Goal: Check status: Check status

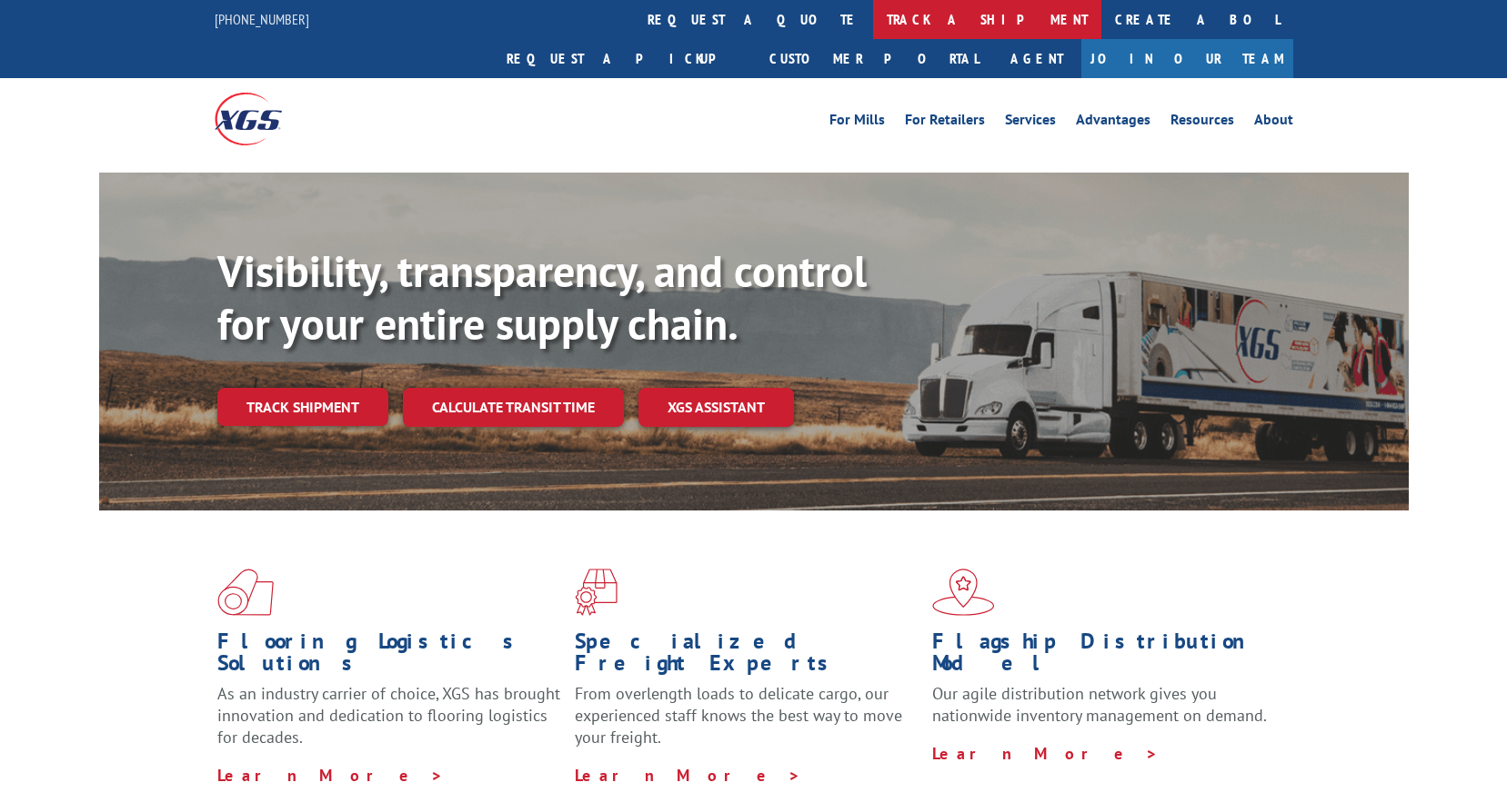
click at [873, 18] on link "track a shipment" at bounding box center [987, 19] width 228 height 39
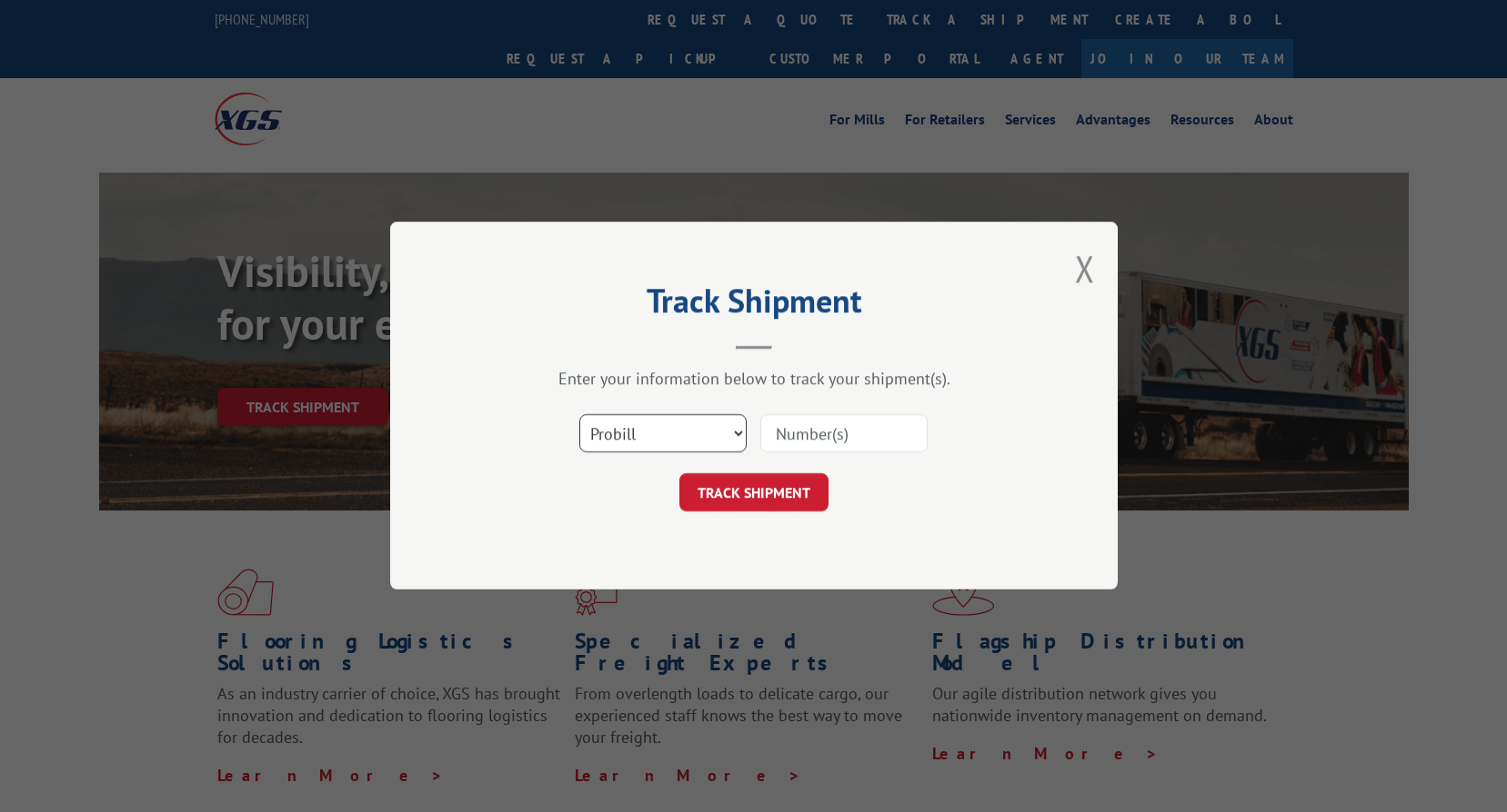
click at [650, 448] on select "Select category... Probill BOL PO" at bounding box center [663, 435] width 167 height 38
select select "bol"
click at [579, 416] on select "Select category... Probill BOL PO" at bounding box center [663, 435] width 167 height 38
click at [864, 418] on input at bounding box center [844, 435] width 167 height 38
paste input "2870750"
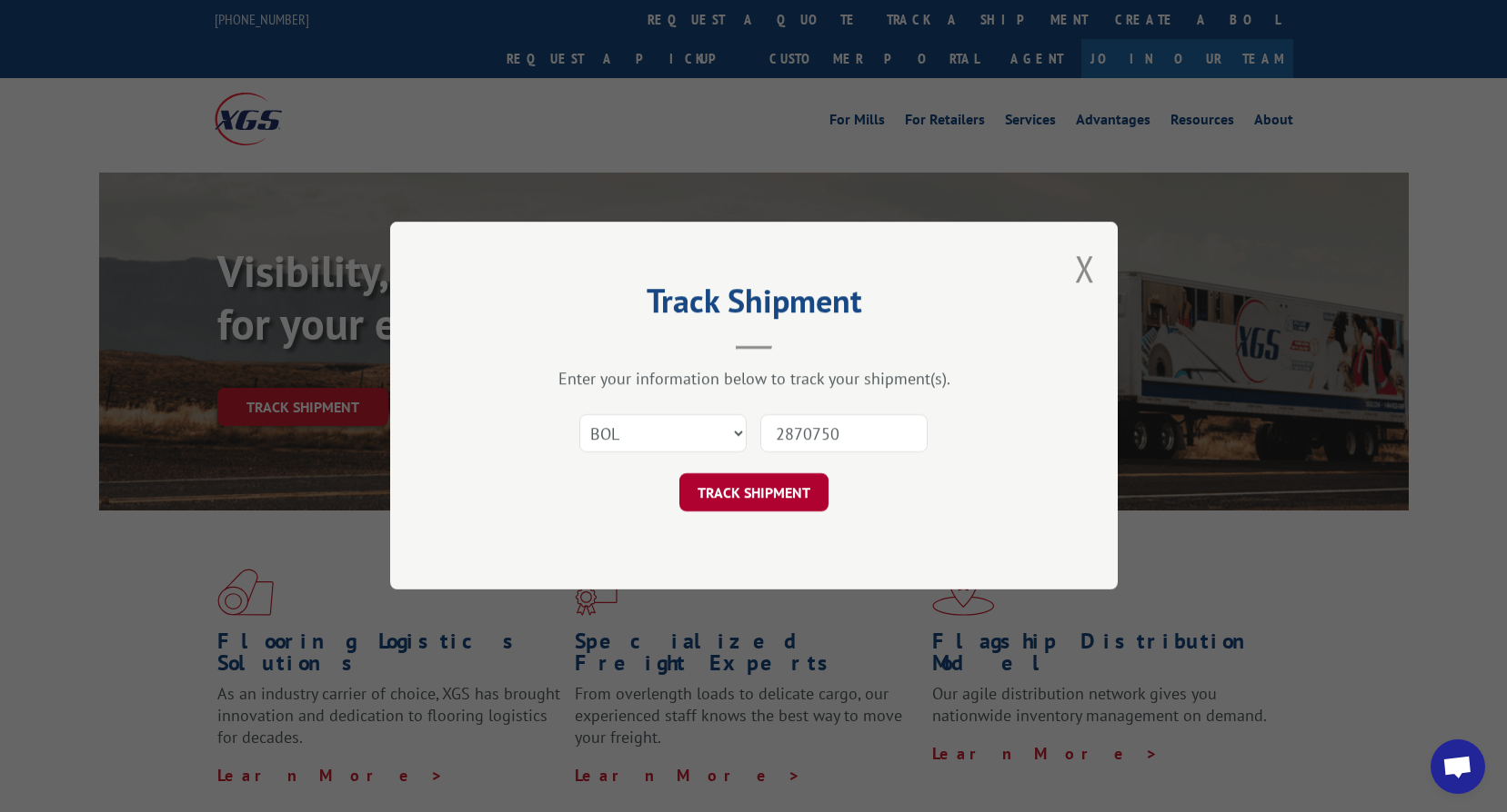
type input "2870750"
click at [727, 488] on button "TRACK SHIPMENT" at bounding box center [753, 493] width 149 height 38
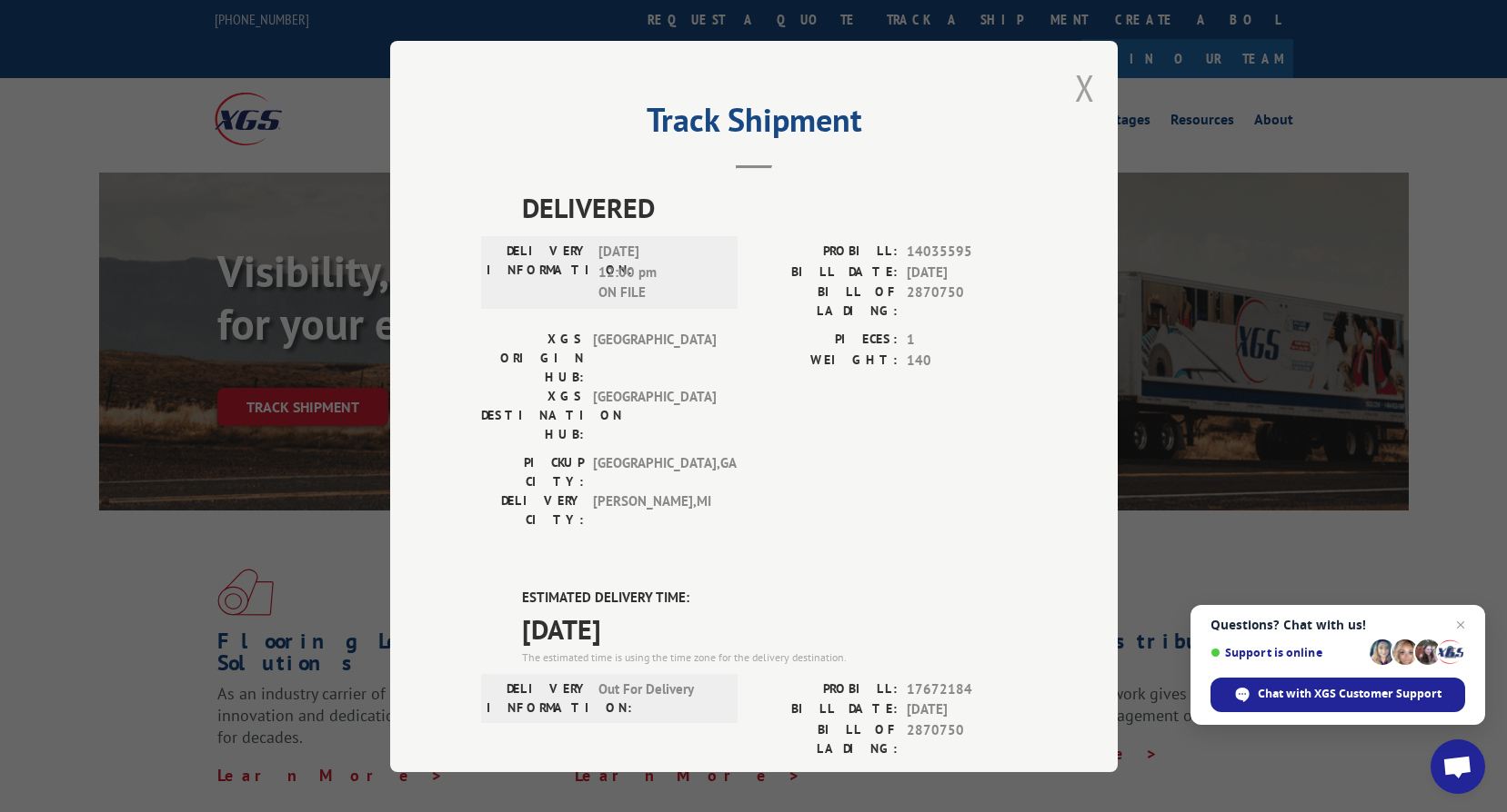
click at [1082, 95] on button "Close modal" at bounding box center [1085, 88] width 20 height 48
